Goal: Use online tool/utility: Utilize a website feature to perform a specific function

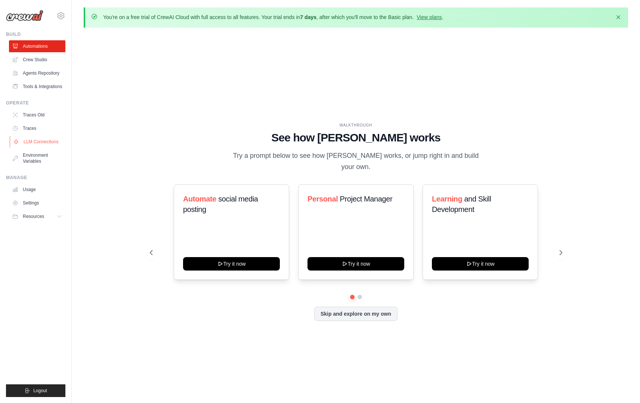
click at [46, 141] on link "LLM Connections" at bounding box center [38, 142] width 56 height 12
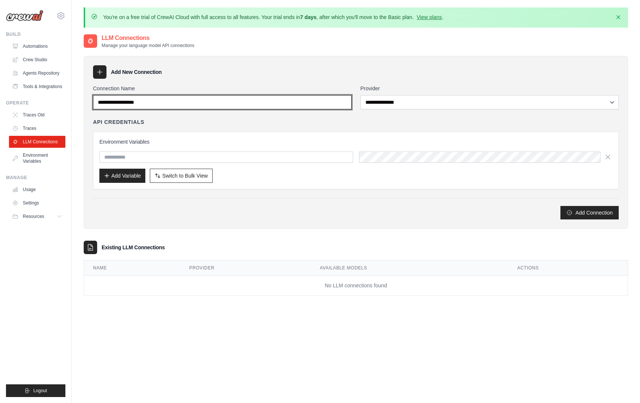
click at [125, 102] on input "Connection Name" at bounding box center [222, 102] width 258 height 14
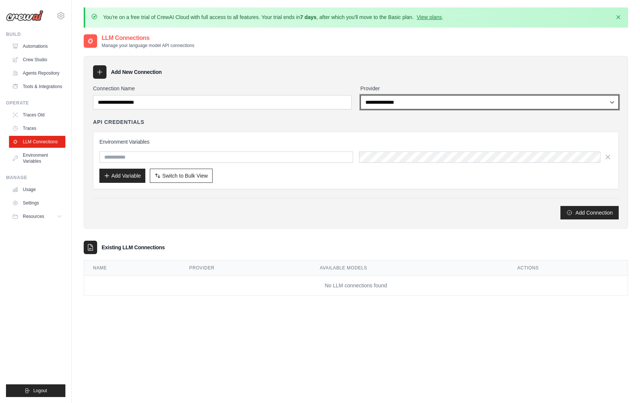
click at [388, 99] on select "**********" at bounding box center [489, 102] width 258 height 14
click at [360, 95] on select "**********" at bounding box center [489, 102] width 258 height 14
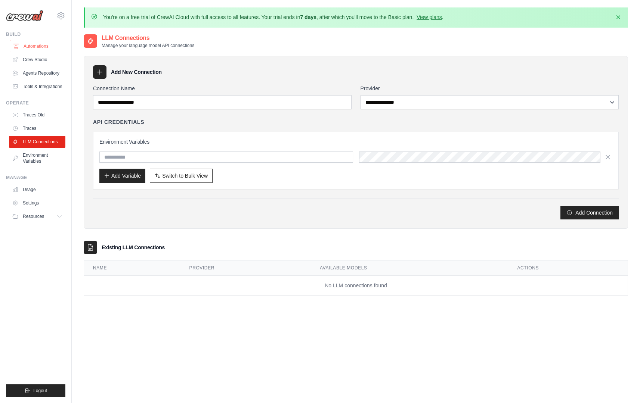
click at [48, 47] on link "Automations" at bounding box center [38, 46] width 56 height 12
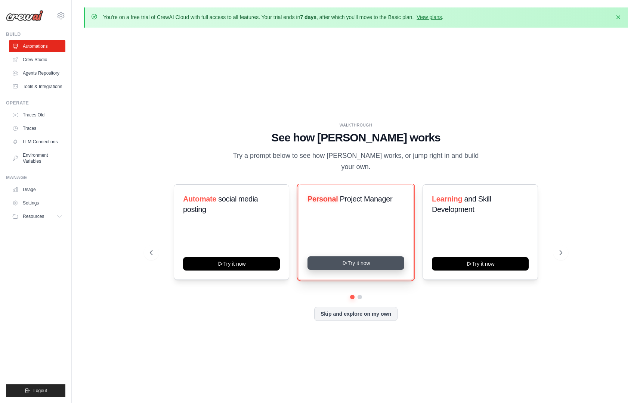
click at [363, 259] on button "Try it now" at bounding box center [355, 263] width 97 height 13
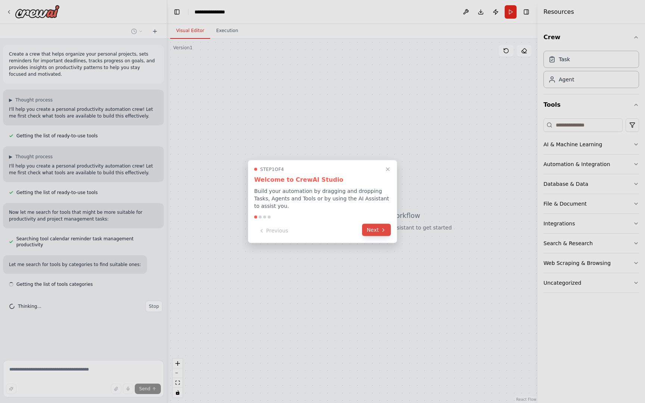
click at [381, 229] on icon at bounding box center [384, 230] width 6 height 6
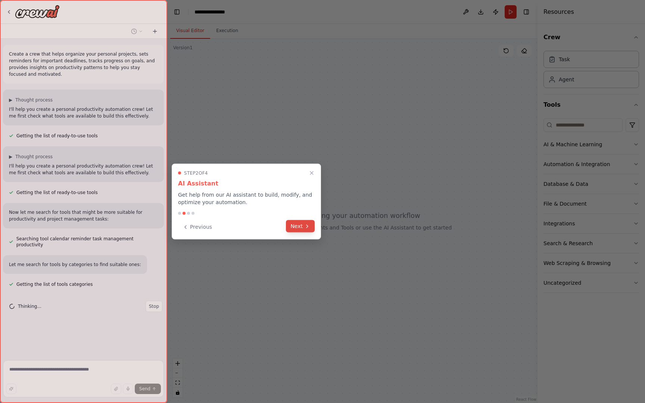
click at [304, 227] on button "Next" at bounding box center [300, 226] width 29 height 12
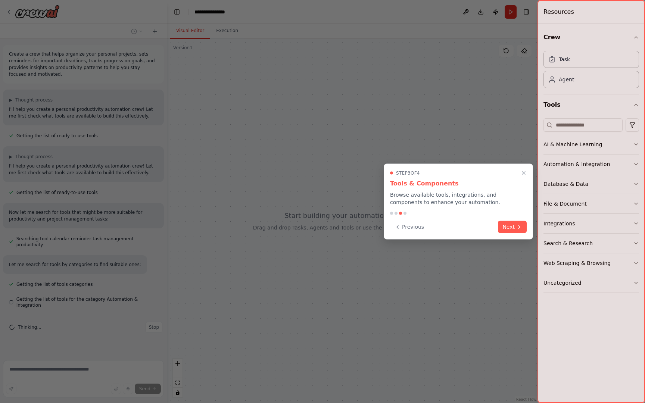
click at [512, 229] on button "Next" at bounding box center [512, 227] width 29 height 12
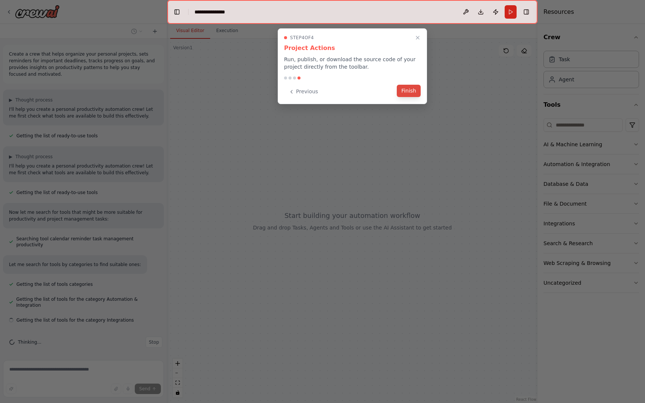
click at [420, 87] on button "Finish" at bounding box center [409, 91] width 24 height 12
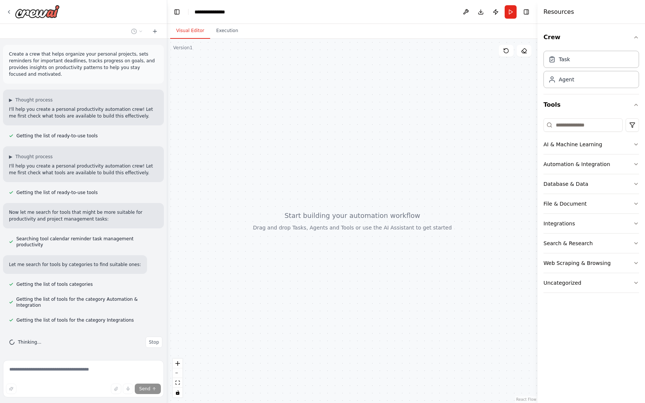
click at [400, 63] on div at bounding box center [352, 221] width 370 height 364
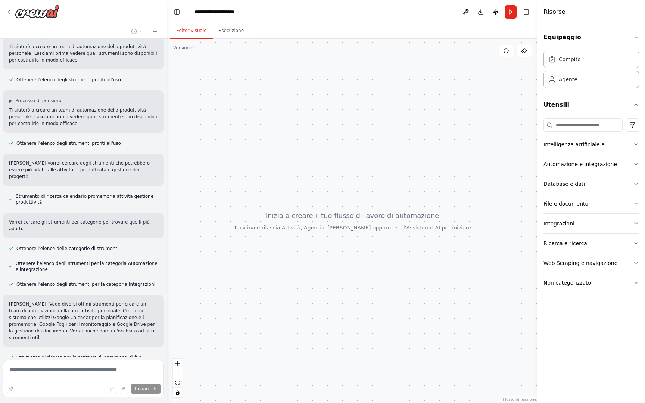
scroll to position [128, 0]
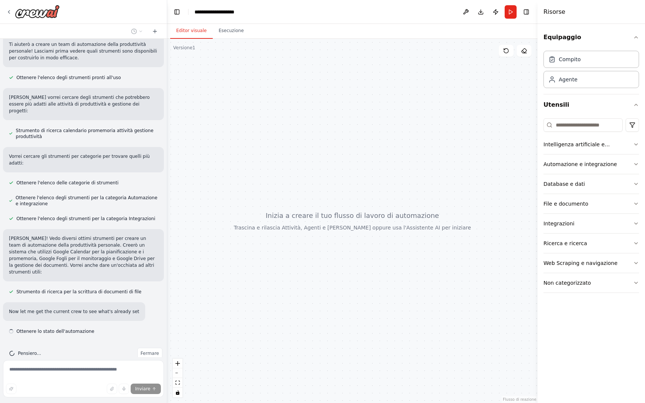
click at [306, 102] on div at bounding box center [352, 221] width 370 height 364
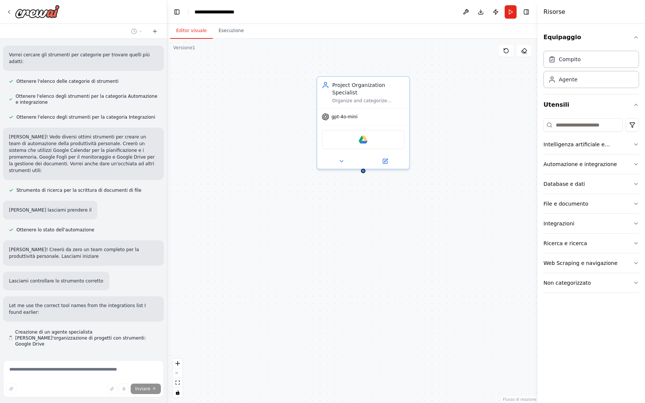
scroll to position [237, 0]
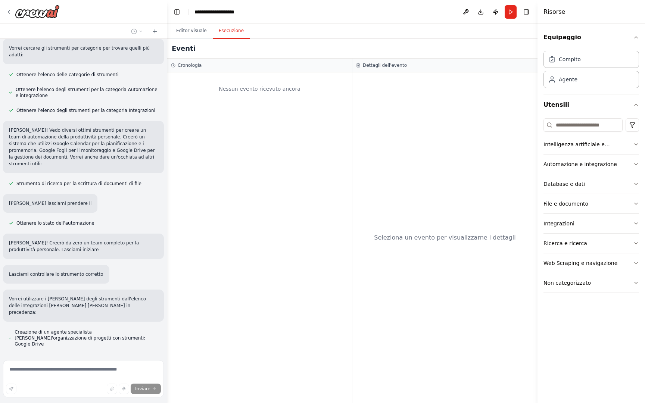
click at [225, 30] on font "Esecuzione" at bounding box center [231, 30] width 25 height 5
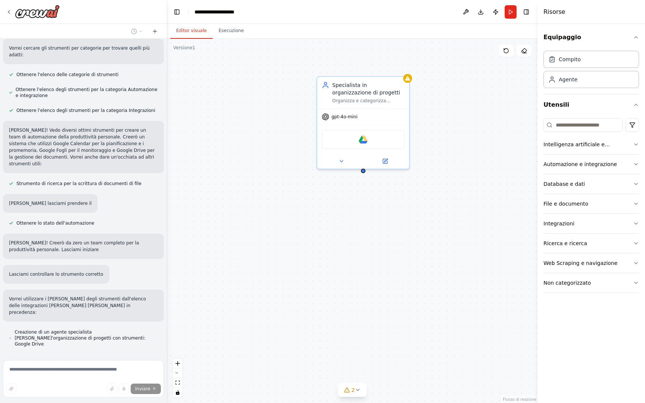
click at [192, 31] on font "Editor visuale" at bounding box center [191, 30] width 31 height 5
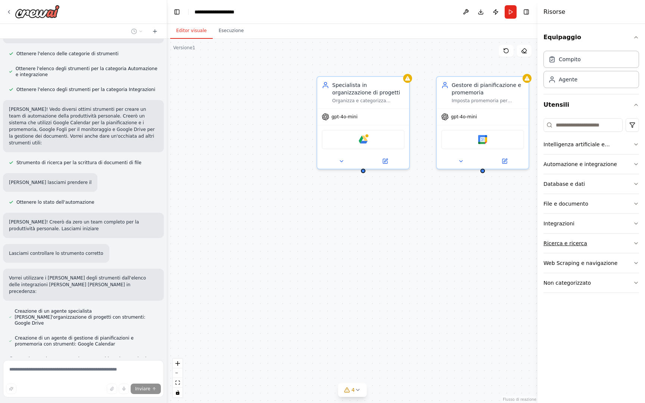
scroll to position [273, 0]
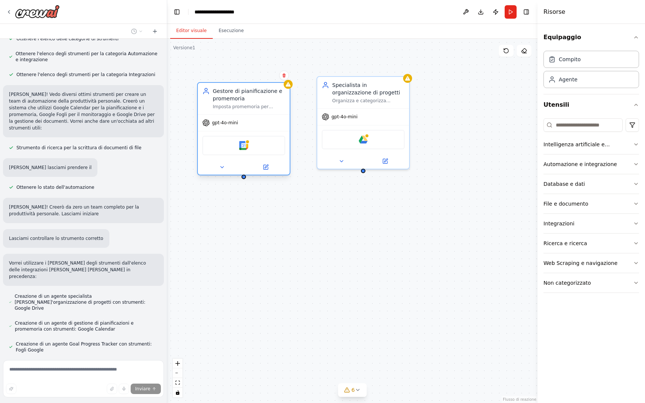
drag, startPoint x: 488, startPoint y: 88, endPoint x: 249, endPoint y: 96, distance: 239.1
click at [249, 96] on div "Gestore di pianificazione e promemoria" at bounding box center [249, 94] width 72 height 15
click at [283, 74] on icon at bounding box center [284, 76] width 3 height 4
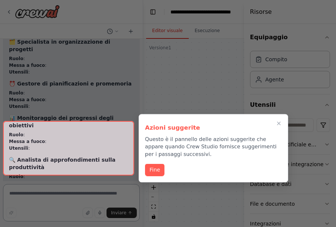
scroll to position [990, 0]
